Goal: Information Seeking & Learning: Learn about a topic

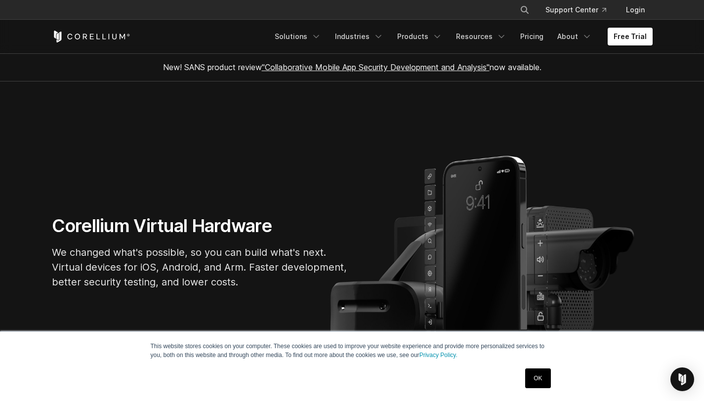
click at [540, 377] on link "OK" at bounding box center [537, 379] width 25 height 20
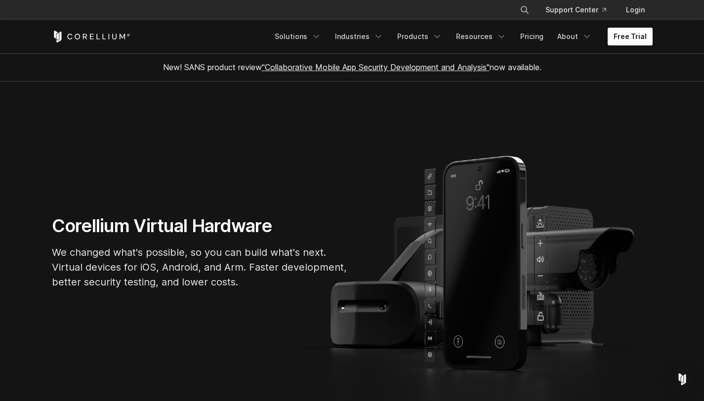
click at [635, 36] on link "Free Trial" at bounding box center [630, 37] width 45 height 18
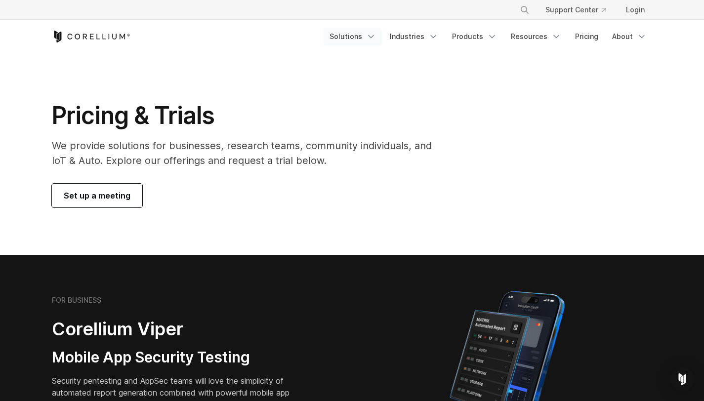
click at [376, 36] on icon "Navigation Menu" at bounding box center [371, 37] width 10 height 10
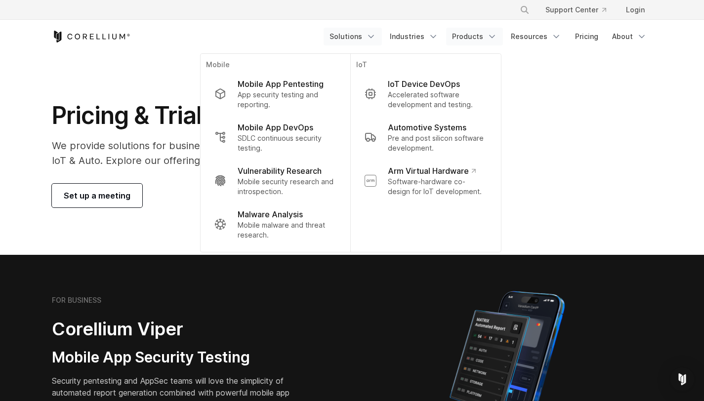
click at [490, 35] on icon "Navigation Menu" at bounding box center [492, 37] width 10 height 10
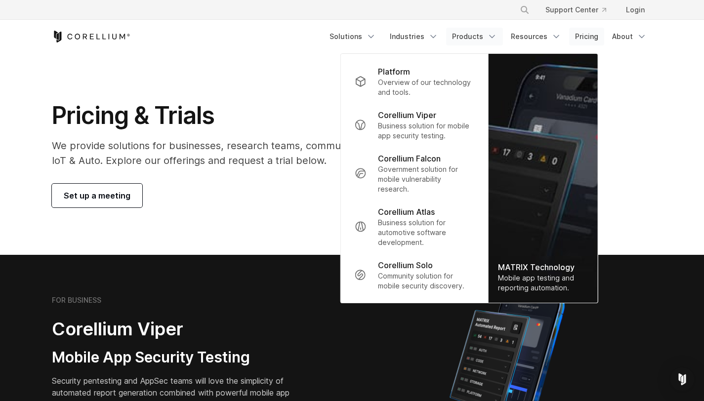
click at [587, 43] on link "Pricing" at bounding box center [586, 37] width 35 height 18
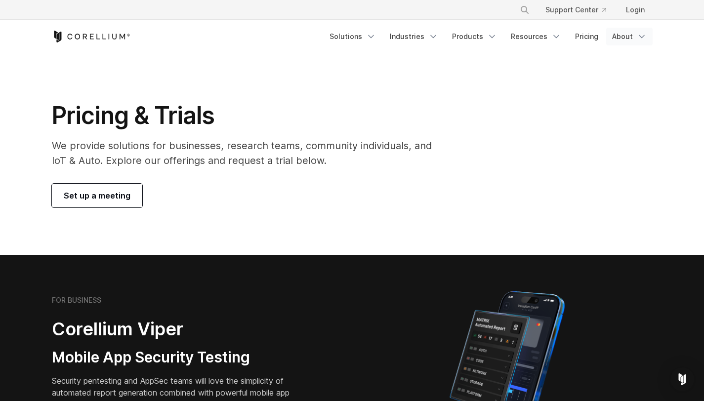
click at [626, 35] on link "About" at bounding box center [630, 37] width 46 height 18
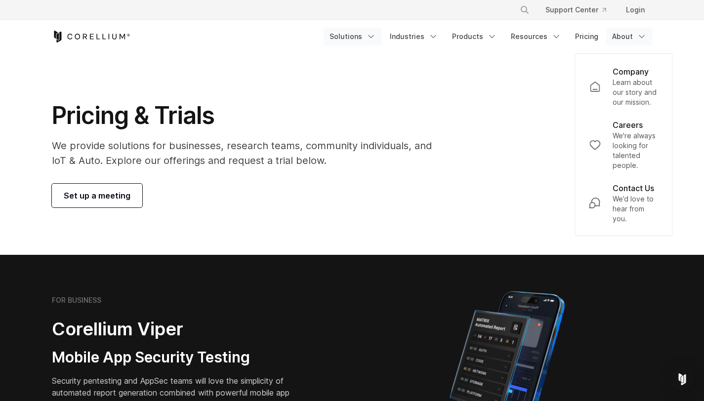
click at [372, 39] on icon "Navigation Menu" at bounding box center [371, 37] width 10 height 10
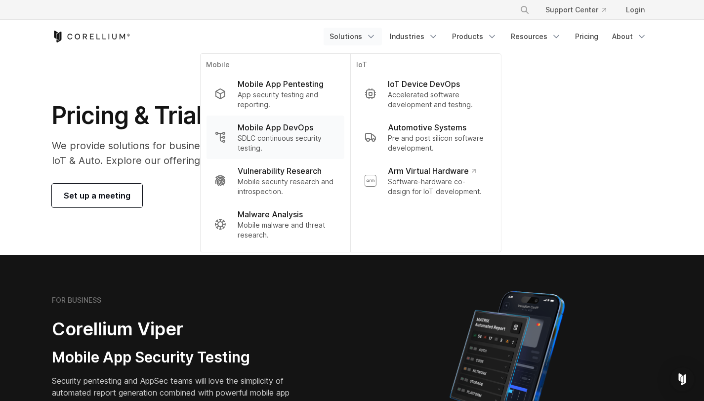
click at [309, 122] on p "Mobile App DevOps" at bounding box center [276, 128] width 76 height 12
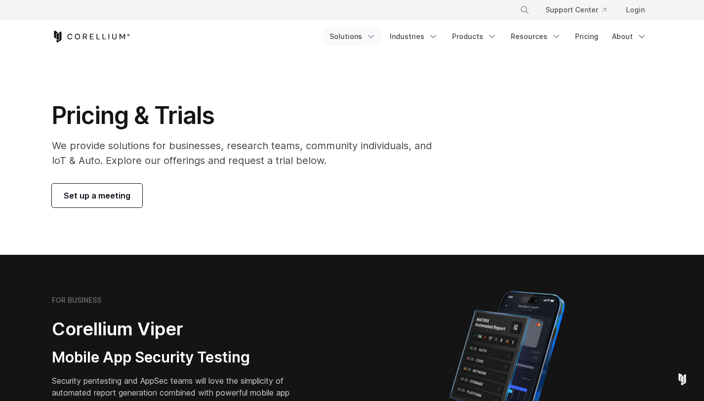
click at [374, 37] on polyline "Navigation Menu" at bounding box center [371, 37] width 5 height 2
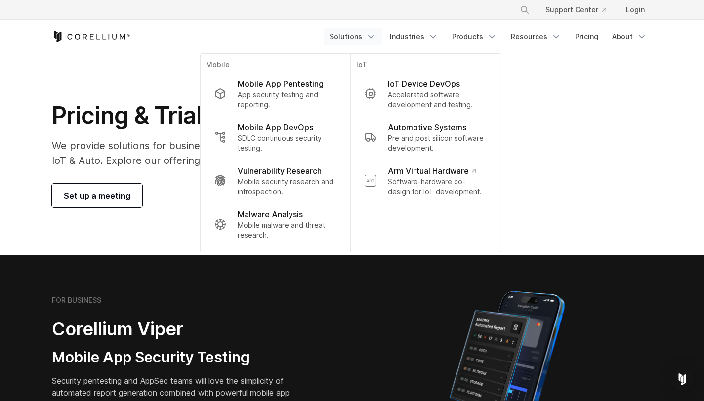
click at [166, 82] on section "Pricing & Trials We provide solutions for businesses, research teams, community…" at bounding box center [352, 154] width 704 height 202
